Goal: Transaction & Acquisition: Purchase product/service

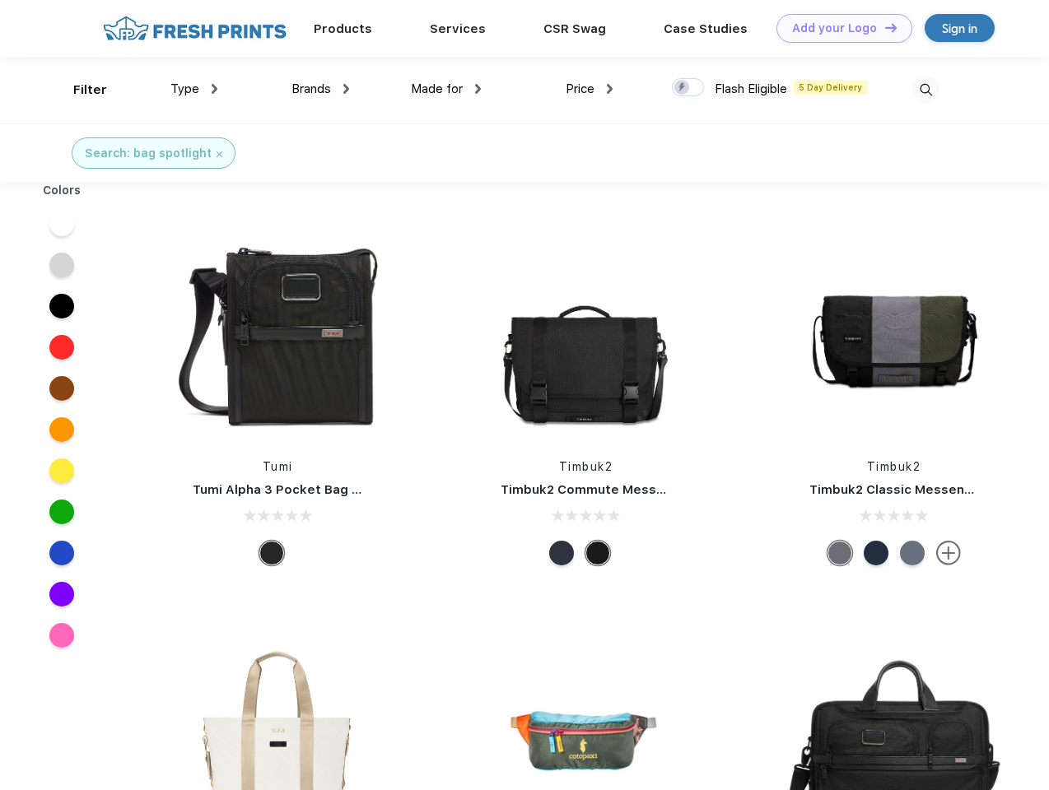
click at [838, 28] on link "Add your Logo Design Tool" at bounding box center [844, 28] width 136 height 29
click at [0, 0] on div "Design Tool" at bounding box center [0, 0] width 0 height 0
click at [883, 27] on link "Add your Logo Design Tool" at bounding box center [844, 28] width 136 height 29
click at [79, 90] on div "Filter" at bounding box center [90, 90] width 34 height 19
click at [194, 89] on span "Type" at bounding box center [184, 88] width 29 height 15
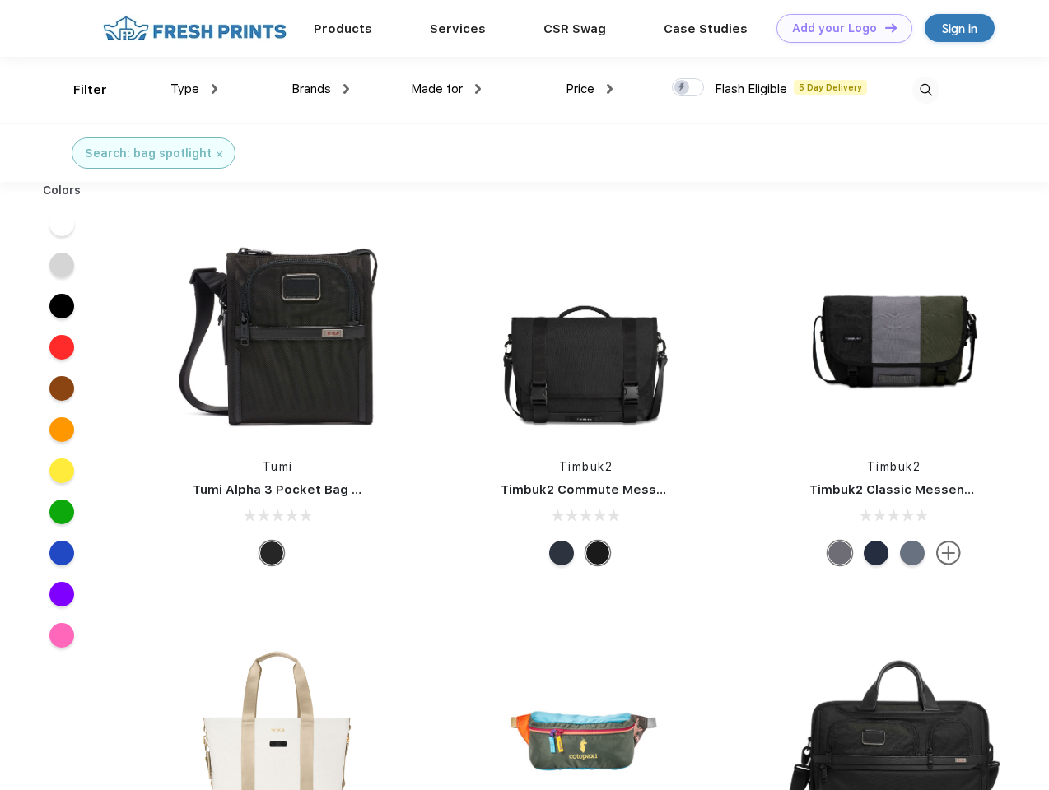
click at [320, 89] on span "Brands" at bounding box center [311, 88] width 40 height 15
click at [446, 89] on span "Made for" at bounding box center [437, 88] width 52 height 15
click at [589, 89] on span "Price" at bounding box center [579, 88] width 29 height 15
click at [688, 88] on div at bounding box center [688, 87] width 32 height 18
click at [682, 88] on input "checkbox" at bounding box center [677, 82] width 11 height 11
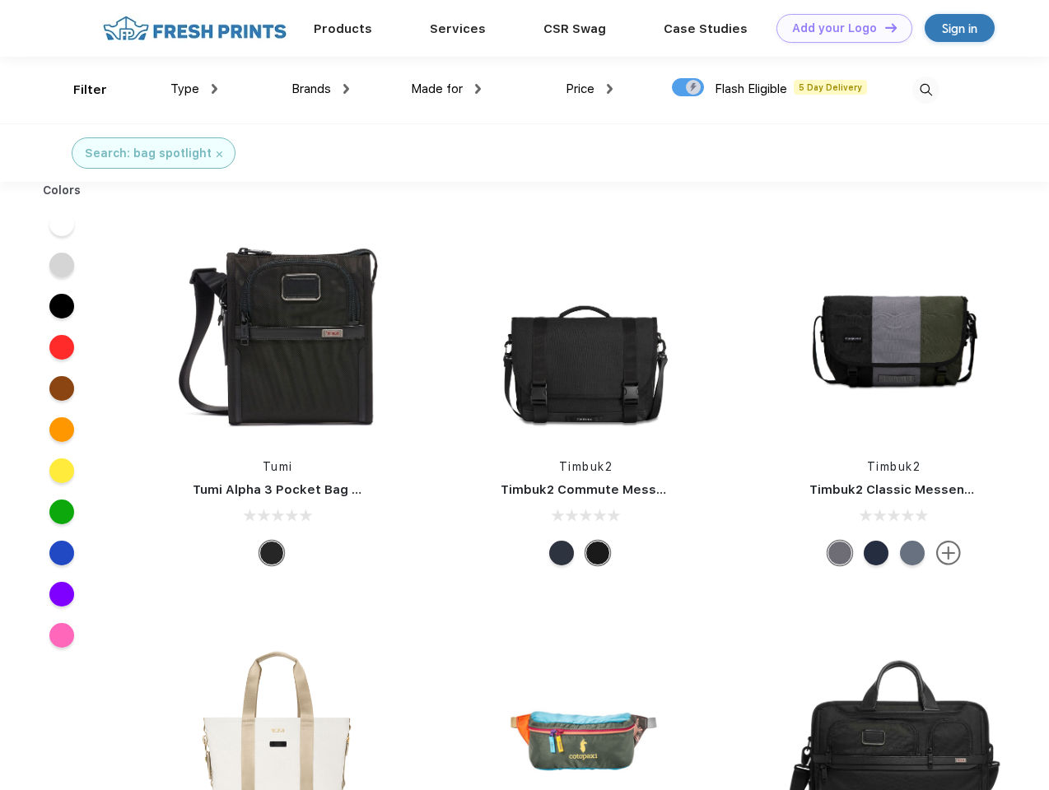
click at [925, 90] on img at bounding box center [925, 90] width 27 height 27
